Goal: Book appointment/travel/reservation

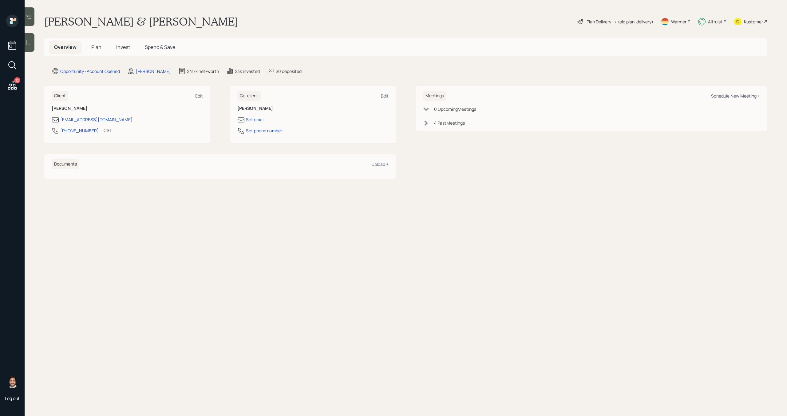
click at [741, 98] on div "Schedule New Meeting +" at bounding box center [735, 96] width 49 height 6
select select "bffa7908-1b2a-4c79-9bb6-f0ec9aed22d3"
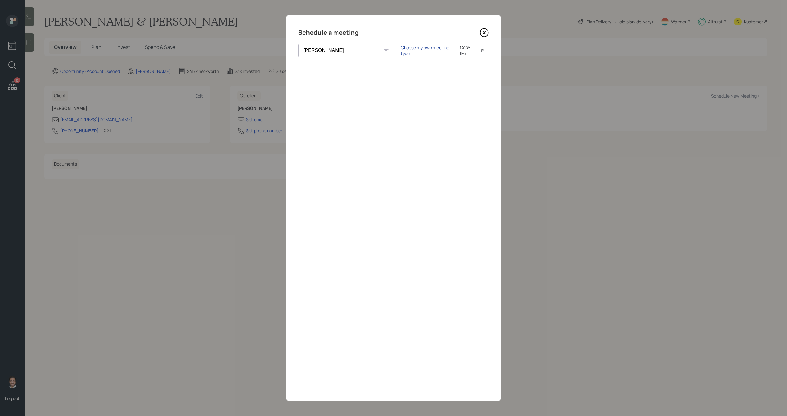
click at [401, 51] on div "Choose my own meeting type" at bounding box center [427, 51] width 52 height 12
click at [481, 28] on icon at bounding box center [484, 32] width 9 height 9
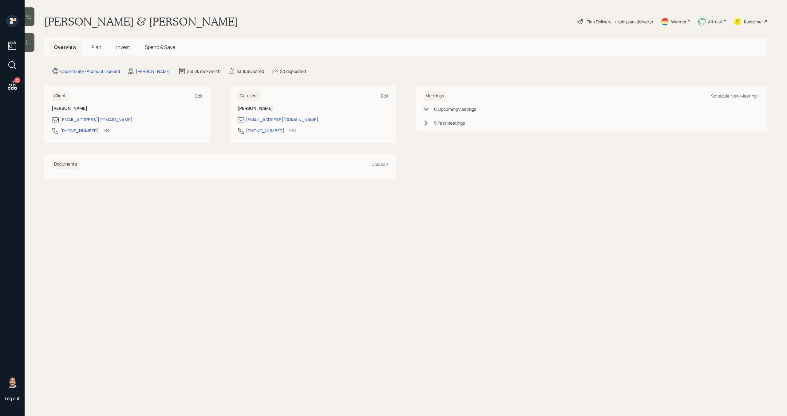
click at [13, 86] on icon at bounding box center [12, 85] width 11 height 11
